Goal: Check status

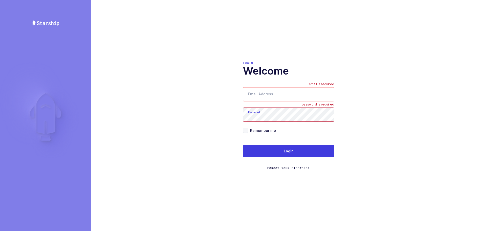
type input "mundo@janustrade.com"
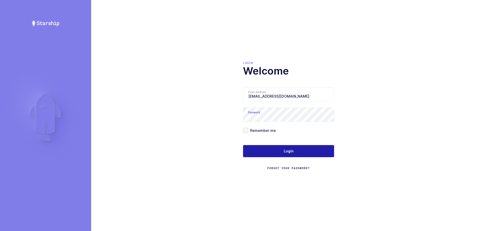
click at [282, 150] on button "Login" at bounding box center [288, 151] width 91 height 12
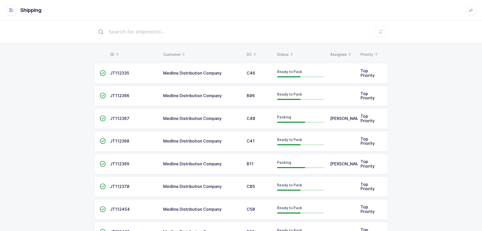
click at [285, 53] on div "Status" at bounding box center [300, 54] width 47 height 9
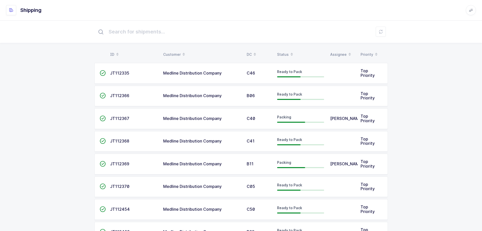
click at [285, 52] on div "Status" at bounding box center [300, 54] width 47 height 9
click at [285, 53] on div "Status" at bounding box center [300, 54] width 47 height 9
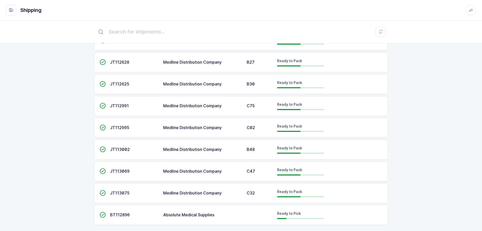
scroll to position [398, 0]
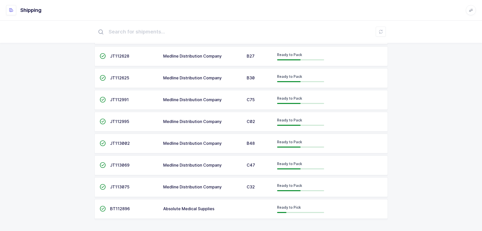
click at [178, 206] on span "Absolute Medical Supplies" at bounding box center [188, 208] width 51 height 5
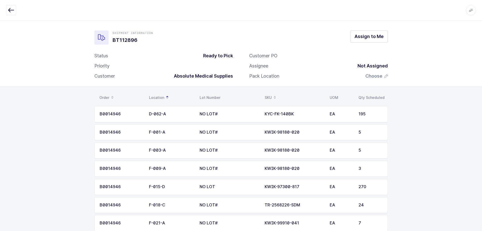
drag, startPoint x: 52, startPoint y: 49, endPoint x: 71, endPoint y: 11, distance: 41.9
click at [52, 48] on div "Shipment Information BT112896 Assign to Me Status Ready to Pick Priority Custom…" at bounding box center [241, 53] width 482 height 66
click at [12, 9] on icon "button" at bounding box center [11, 10] width 6 height 6
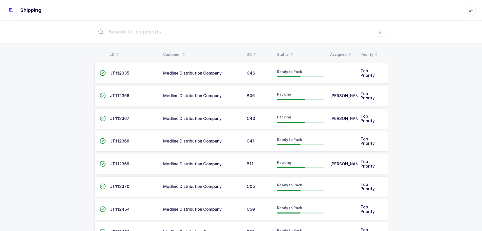
click at [281, 51] on div "Status" at bounding box center [300, 54] width 47 height 9
click at [284, 55] on div "Status" at bounding box center [300, 54] width 47 height 9
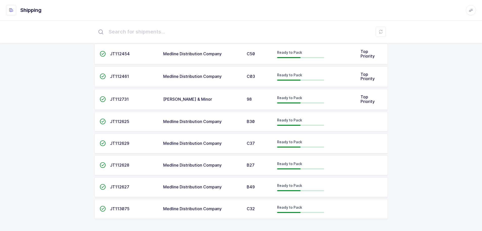
scroll to position [309, 0]
